Goal: Find specific page/section: Find specific page/section

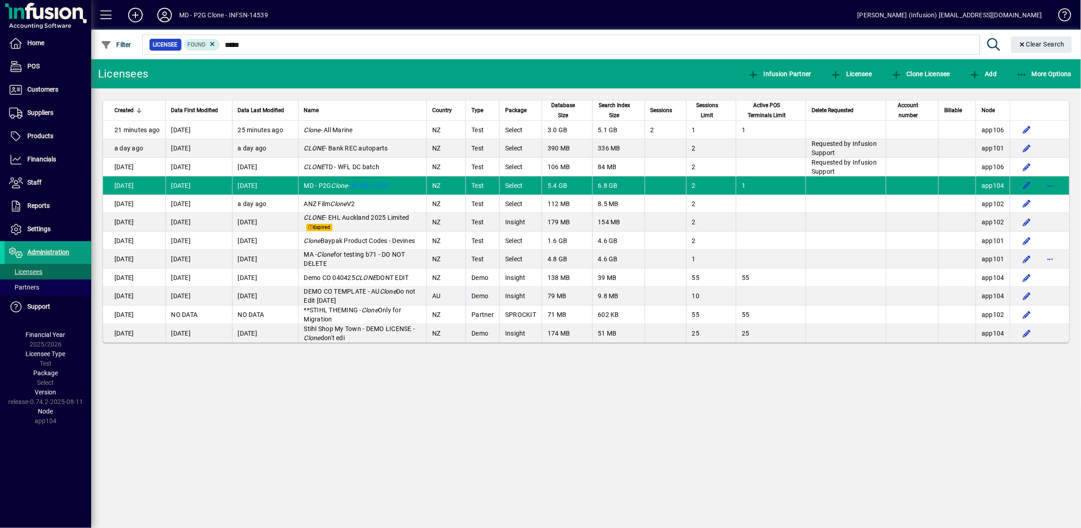
click at [246, 43] on input "*****" at bounding box center [596, 44] width 752 height 13
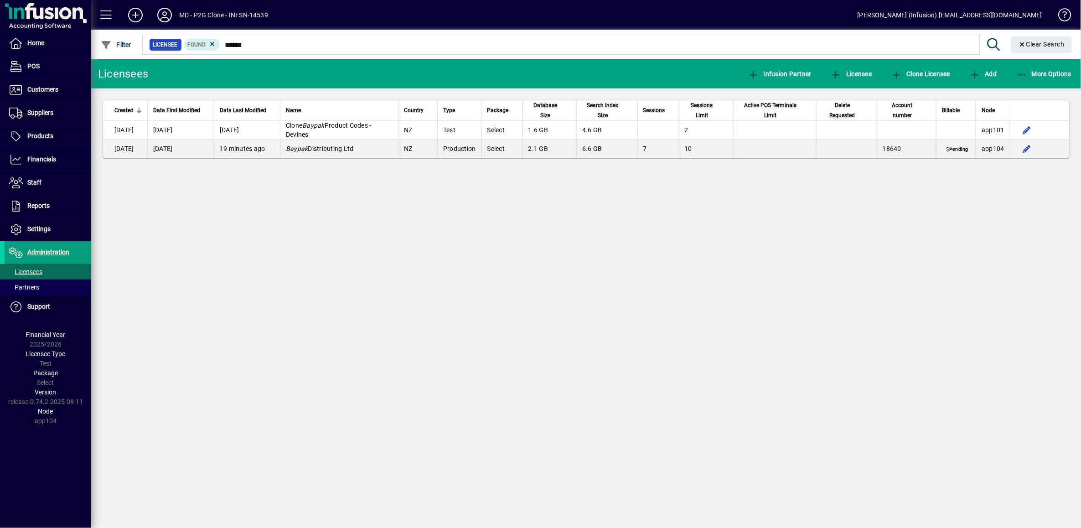
type input "******"
click at [164, 12] on icon at bounding box center [164, 15] width 18 height 15
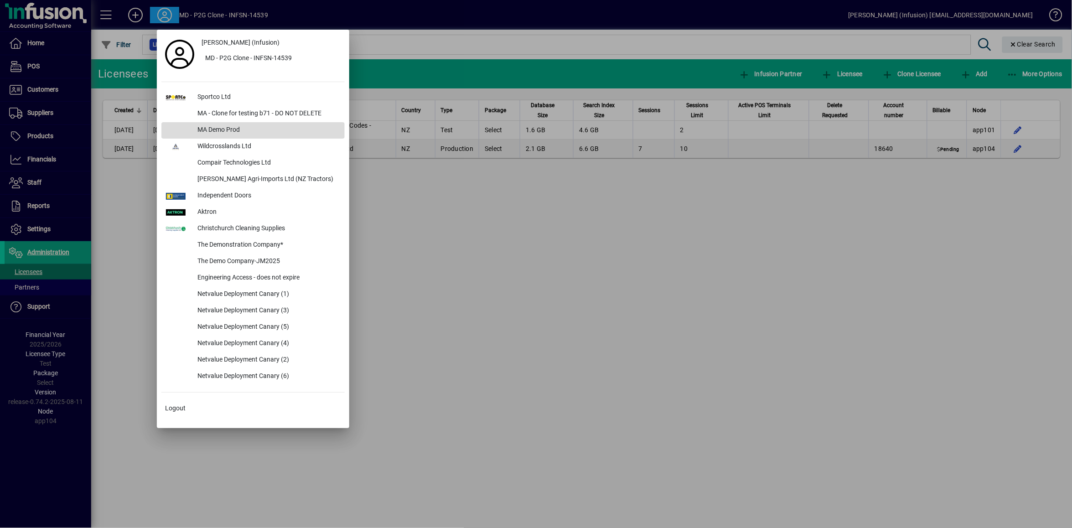
click at [263, 130] on div "MA Demo Prod" at bounding box center [267, 130] width 155 height 16
